Goal: Browse casually: Explore the website without a specific task or goal

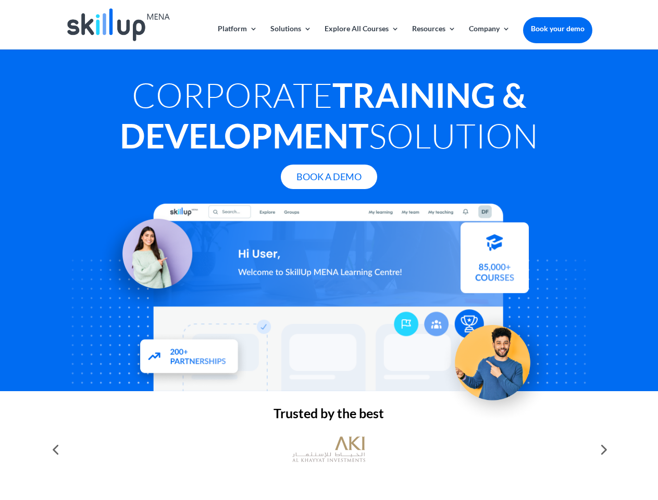
click at [329, 250] on div at bounding box center [329, 298] width 526 height 188
click at [290, 37] on link "Solutions" at bounding box center [290, 37] width 41 height 24
click at [361, 37] on link "Explore All Courses" at bounding box center [362, 37] width 75 height 24
click at [433, 37] on link "Resources" at bounding box center [434, 37] width 44 height 24
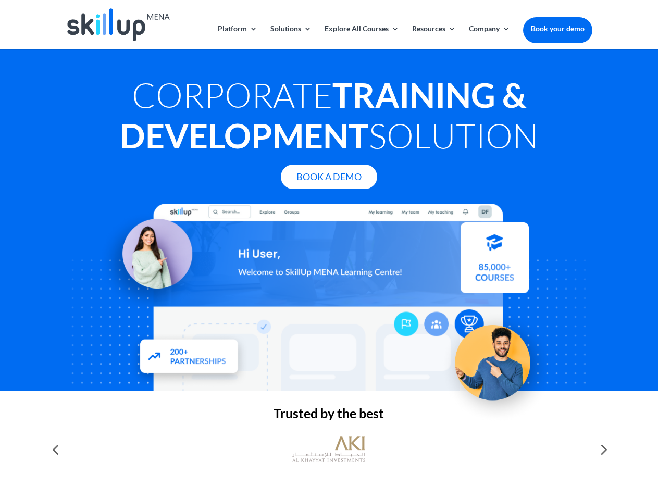
click at [489, 37] on link "Company" at bounding box center [489, 37] width 41 height 24
click at [329, 450] on img at bounding box center [328, 449] width 73 height 36
